Goal: Check status: Check status

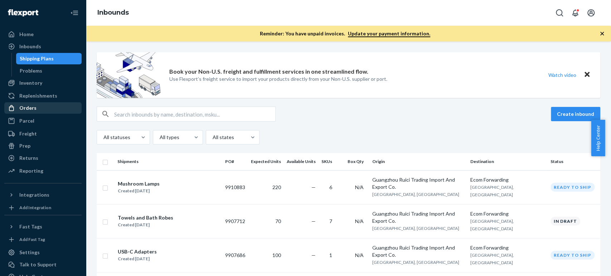
click at [33, 106] on div "Orders" at bounding box center [27, 107] width 17 height 7
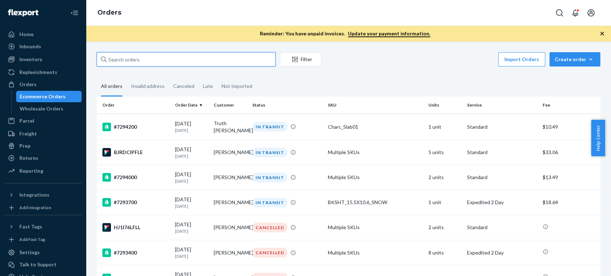
click at [149, 64] on input "text" at bounding box center [186, 59] width 179 height 14
paste input "7263500"
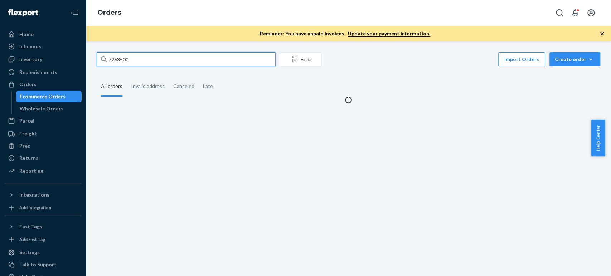
type input "7263500"
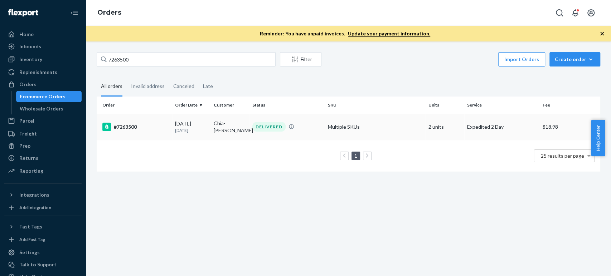
click at [146, 122] on td "#7263500" at bounding box center [134, 127] width 75 height 26
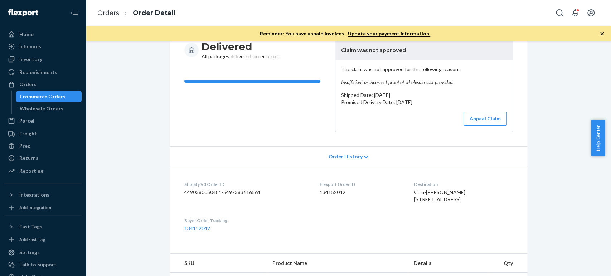
scroll to position [79, 0]
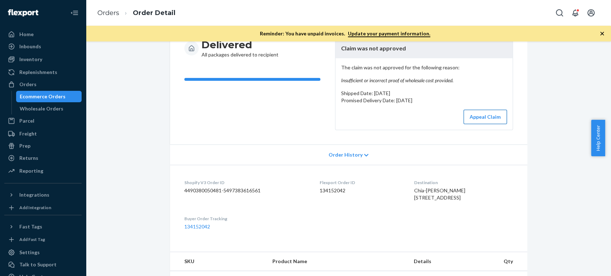
click at [470, 115] on button "Appeal Claim" at bounding box center [484, 117] width 43 height 14
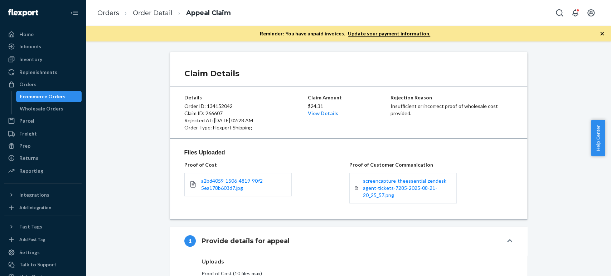
scroll to position [79, 0]
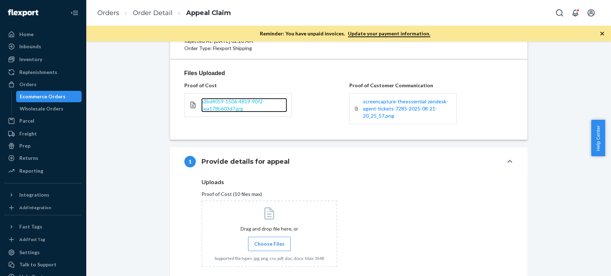
click at [226, 103] on span "a2bd4059-1506-4819-90f2-5ea178b603d7.jpg" at bounding box center [232, 104] width 63 height 13
click at [228, 98] on span "a2bd4059-1506-4819-90f2-5ea178b603d7.jpg" at bounding box center [232, 104] width 63 height 13
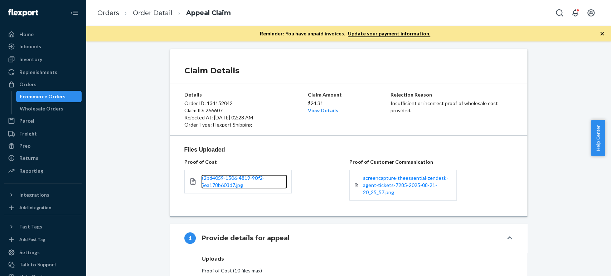
scroll to position [0, 0]
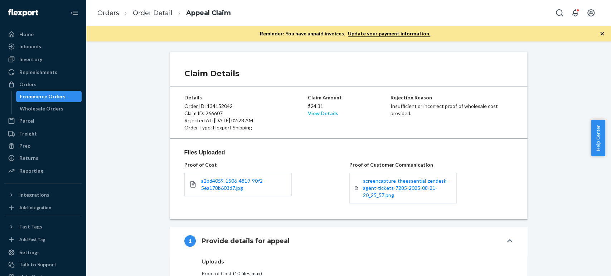
click at [322, 113] on link "View Details" at bounding box center [323, 113] width 30 height 6
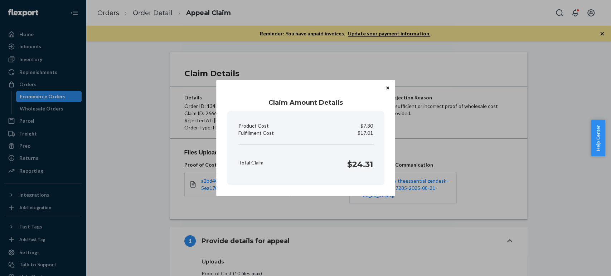
click at [386, 87] on icon "Close" at bounding box center [387, 88] width 3 height 4
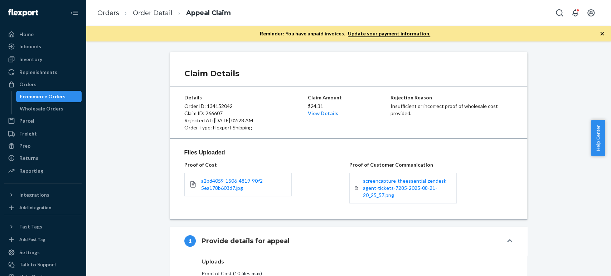
click at [105, 6] on ol "Orders Order Detail Appeal Claim" at bounding box center [164, 13] width 145 height 21
click at [106, 11] on link "Orders" at bounding box center [108, 13] width 22 height 8
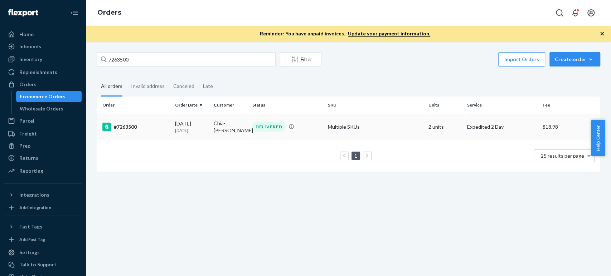
click at [148, 130] on div "#7263500" at bounding box center [135, 127] width 67 height 9
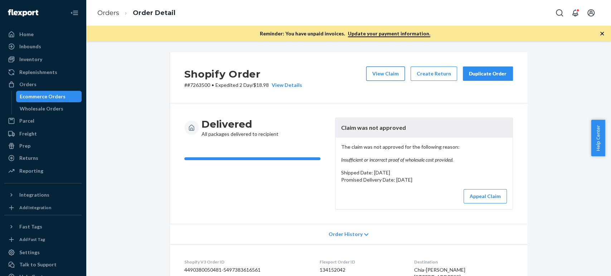
click at [382, 74] on button "View Claim" at bounding box center [385, 74] width 39 height 14
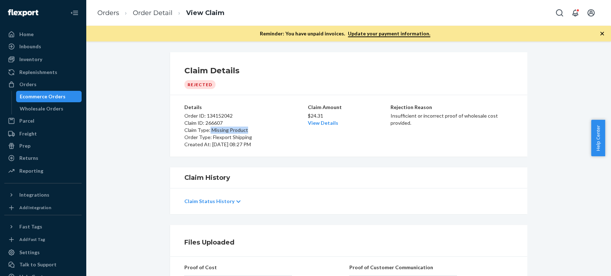
drag, startPoint x: 242, startPoint y: 128, endPoint x: 206, endPoint y: 128, distance: 36.1
click at [206, 128] on p "Claim Type: Missing Product" at bounding box center [245, 130] width 122 height 7
click at [153, 18] on ol "Orders Order Detail View Claim" at bounding box center [161, 13] width 138 height 21
click at [150, 14] on link "Order Detail" at bounding box center [153, 13] width 40 height 8
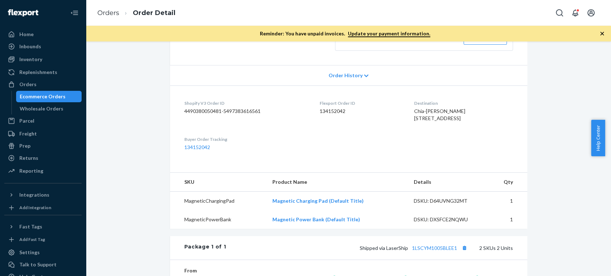
scroll to position [79, 0]
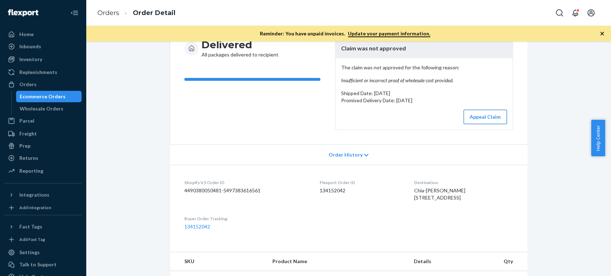
click at [473, 117] on button "Appeal Claim" at bounding box center [484, 117] width 43 height 14
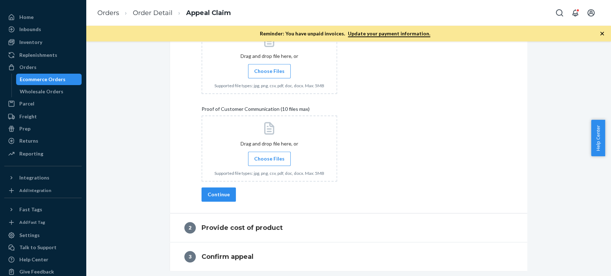
scroll to position [26, 0]
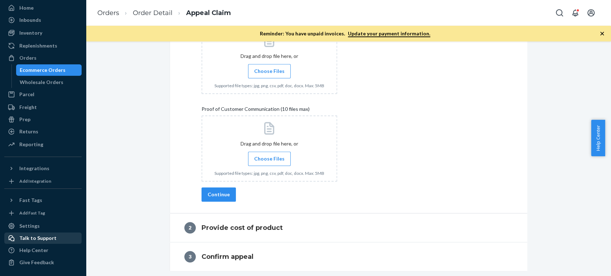
click at [28, 239] on div "Talk to Support" at bounding box center [37, 238] width 37 height 7
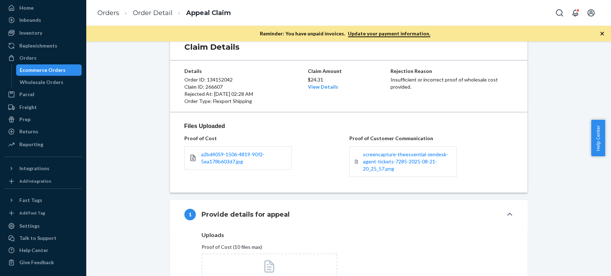
scroll to position [0, 0]
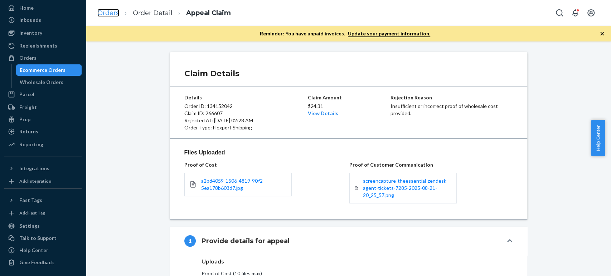
click at [112, 13] on link "Orders" at bounding box center [108, 13] width 22 height 8
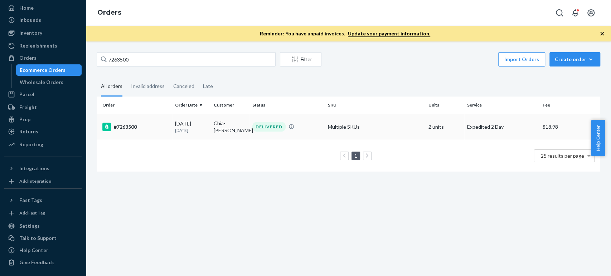
click at [158, 129] on div "#7263500" at bounding box center [135, 127] width 67 height 9
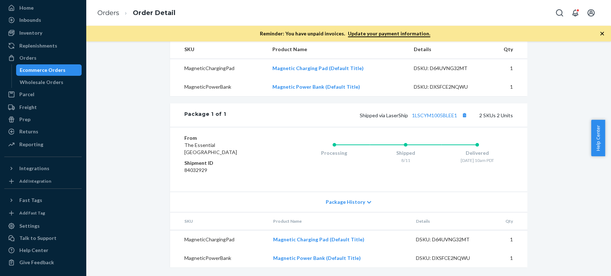
scroll to position [305, 0]
copy dd "84032929"
drag, startPoint x: 205, startPoint y: 169, endPoint x: 180, endPoint y: 170, distance: 24.7
click at [180, 170] on div "From The Essential [GEOGRAPHIC_DATA] Shipment ID 84032929 Processing Shipped 8/…" at bounding box center [348, 159] width 357 height 65
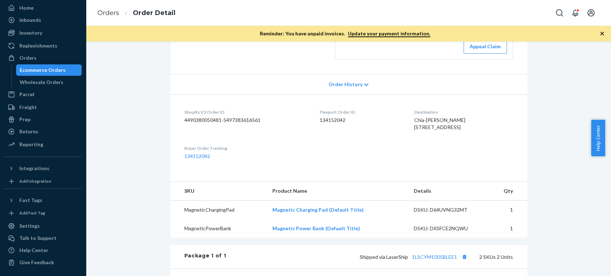
scroll to position [146, 0]
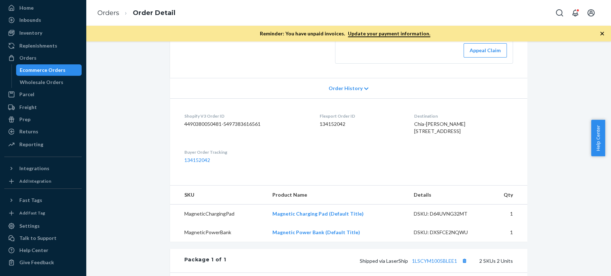
click at [325, 122] on dd "134152042" at bounding box center [360, 124] width 83 height 7
copy dd "134152042"
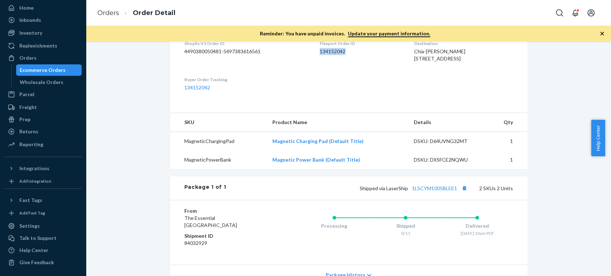
scroll to position [226, 0]
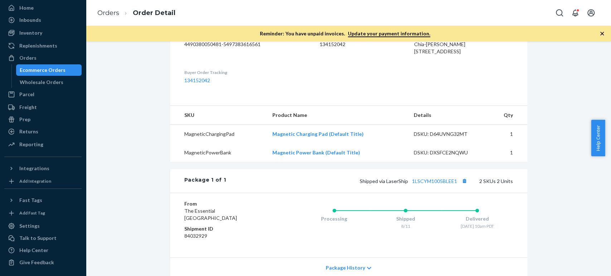
click at [445, 138] on div "DSKU: D64UVNG32MT" at bounding box center [447, 134] width 67 height 7
copy div "D64UVNG32MT"
click at [436, 156] on div "DSKU: DXSFCE2NQWU" at bounding box center [447, 152] width 67 height 7
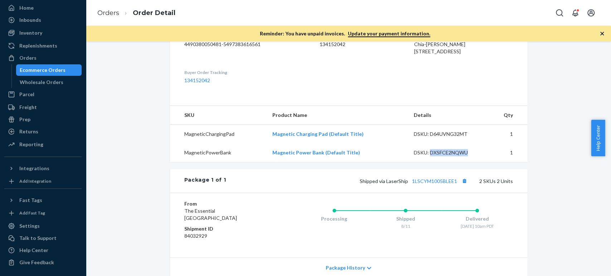
copy div "DXSFCE2NQWU"
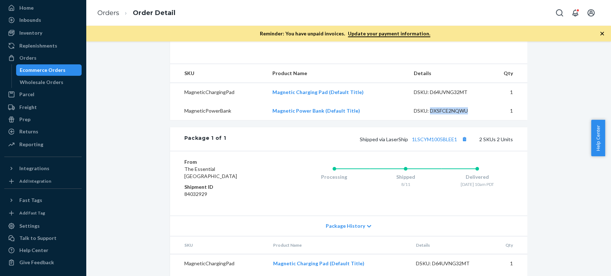
scroll to position [305, 0]
